Goal: Find specific page/section: Find specific page/section

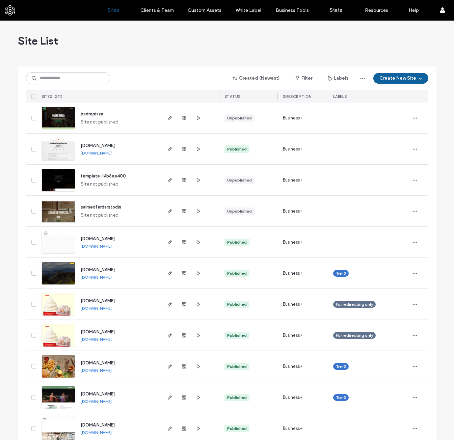
click at [83, 81] on input at bounding box center [68, 78] width 84 height 12
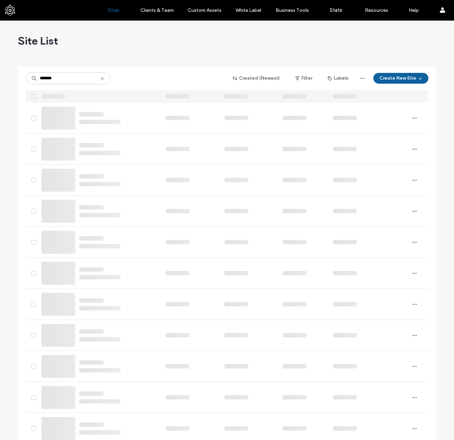
type input "*******"
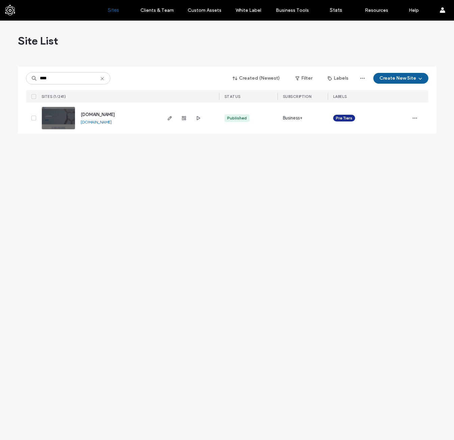
type input "****"
click at [67, 121] on img at bounding box center [58, 130] width 33 height 46
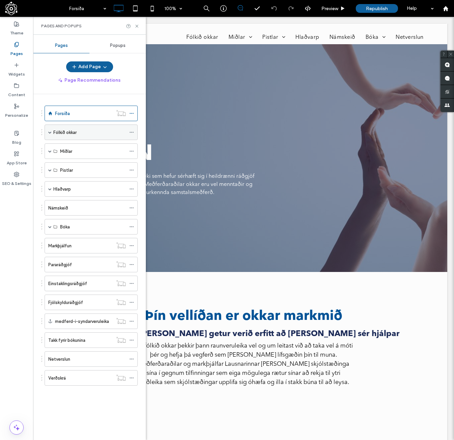
click at [48, 134] on div "Fólkið okkar" at bounding box center [91, 133] width 93 height 16
click at [50, 132] on span at bounding box center [49, 132] width 3 height 3
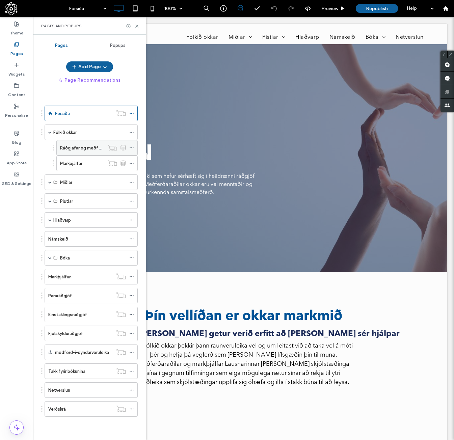
click at [74, 147] on label "Ráðgjafar og meðferðaraðilar" at bounding box center [89, 148] width 59 height 12
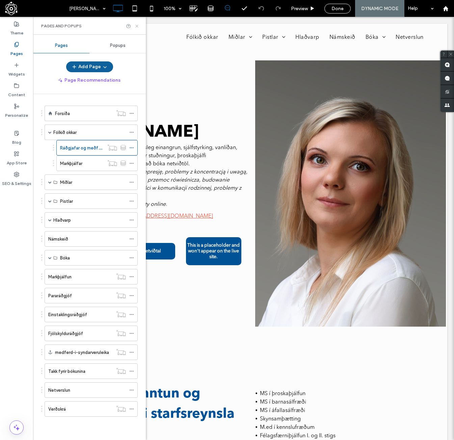
click at [135, 28] on icon at bounding box center [136, 26] width 5 height 5
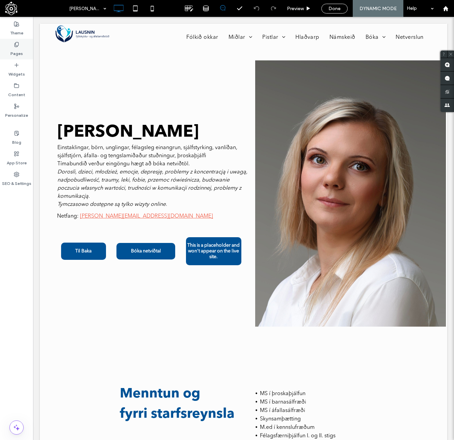
click at [19, 49] on label "Pages" at bounding box center [16, 51] width 12 height 9
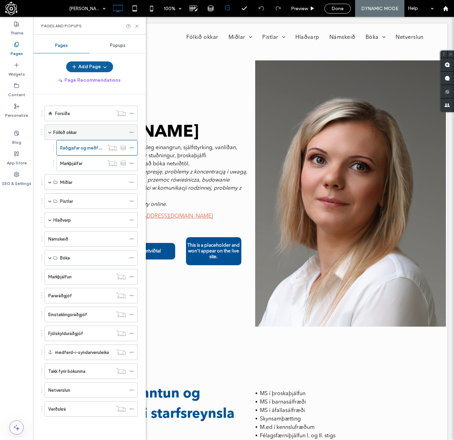
click at [89, 131] on div "Fólkið okkar" at bounding box center [89, 132] width 73 height 7
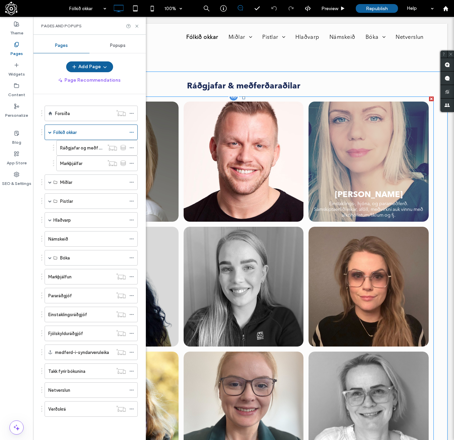
scroll to position [439, 0]
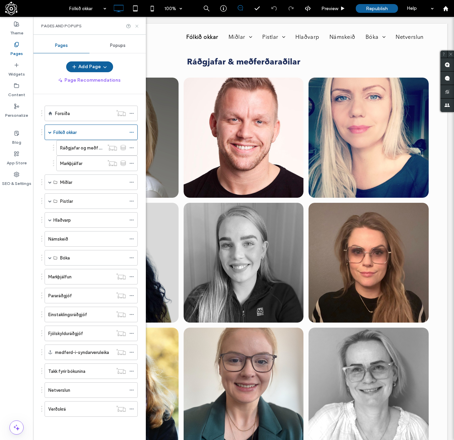
click at [136, 26] on use at bounding box center [136, 26] width 3 height 3
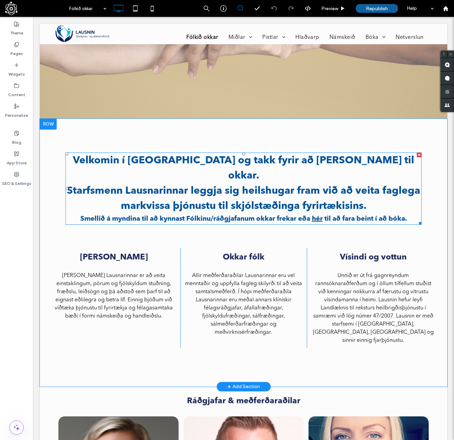
scroll to position [0, 0]
